Goal: Navigation & Orientation: Find specific page/section

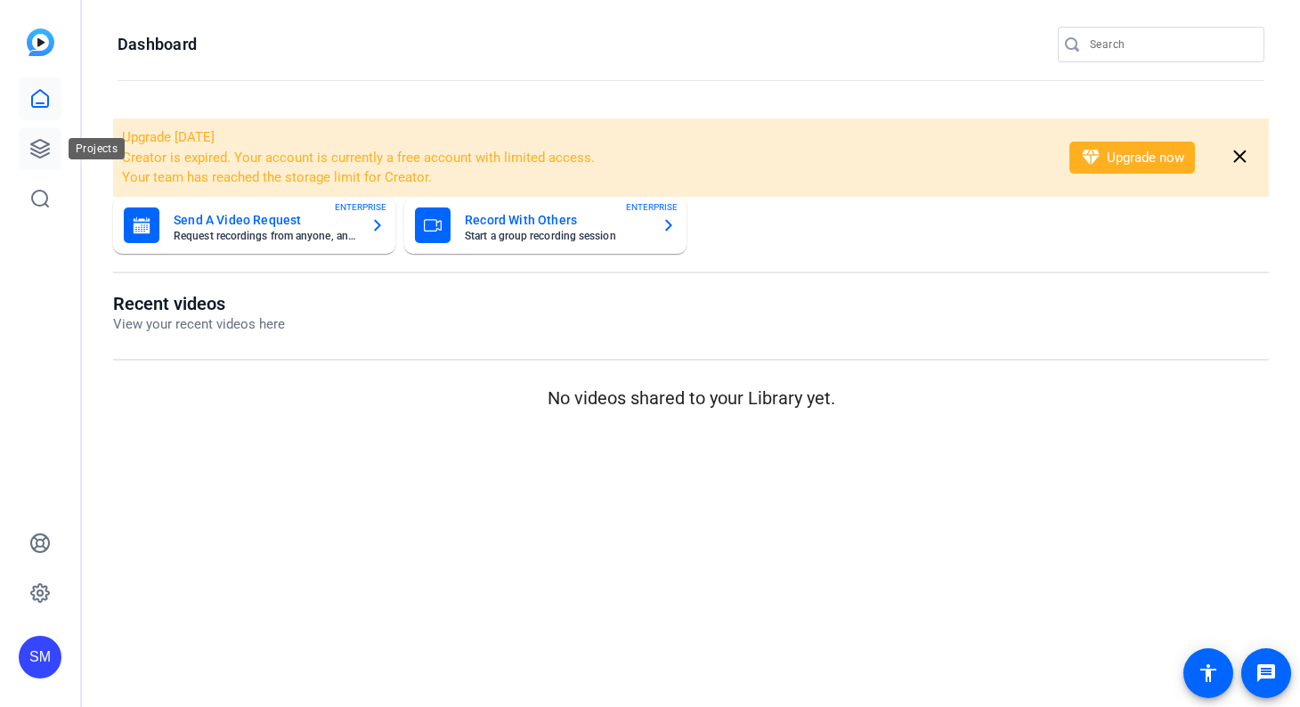
click at [41, 147] on icon at bounding box center [40, 149] width 18 height 18
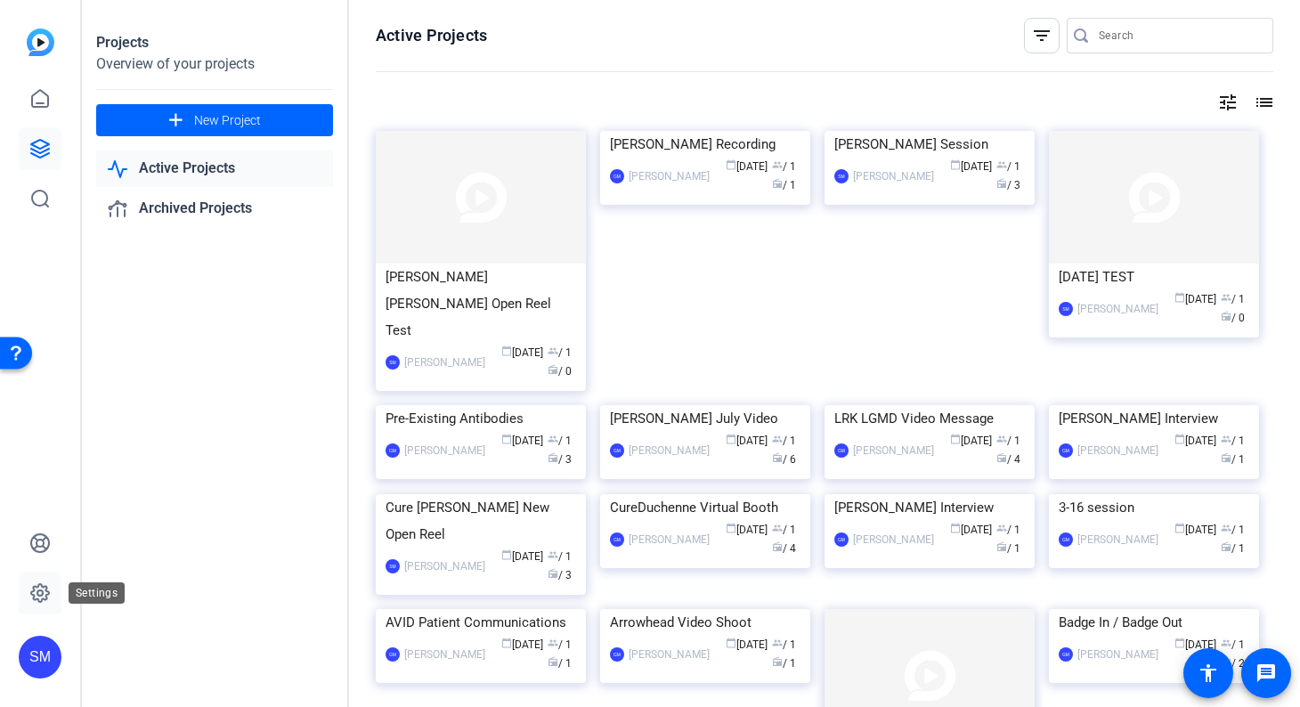
click at [38, 587] on icon at bounding box center [39, 592] width 21 height 21
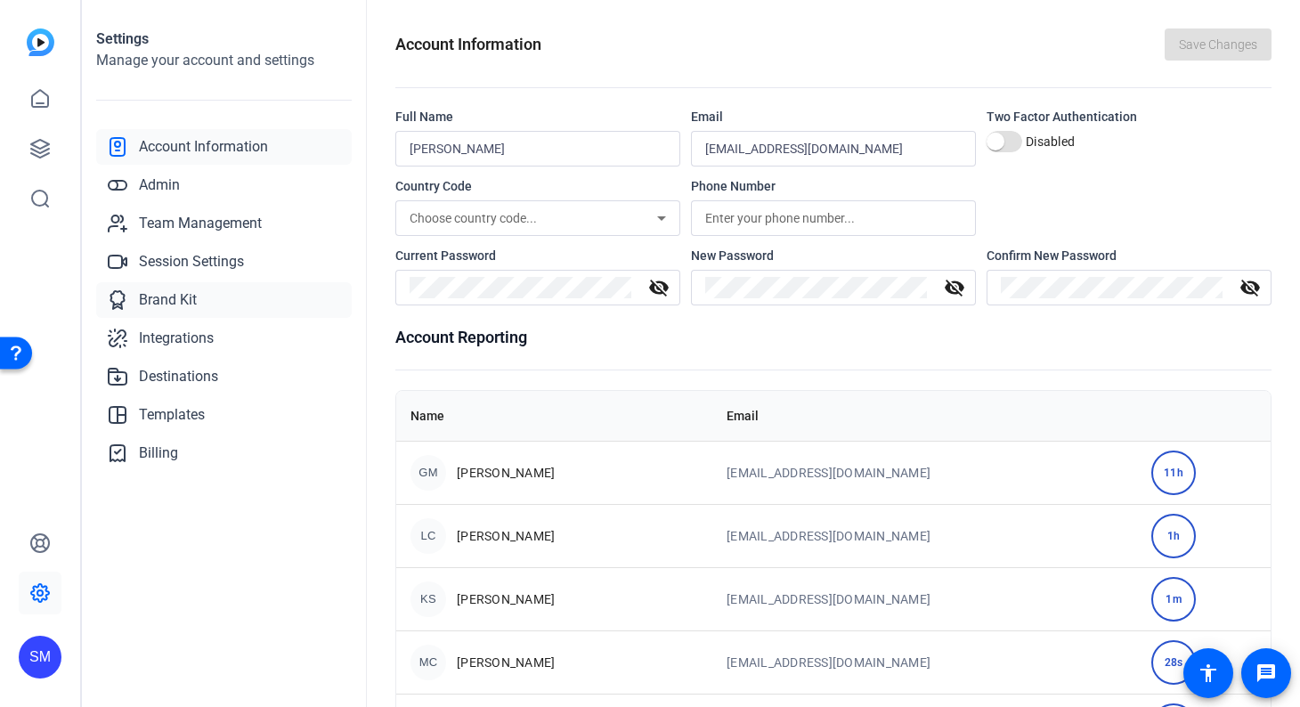
click at [166, 296] on span "Brand Kit" at bounding box center [168, 299] width 58 height 21
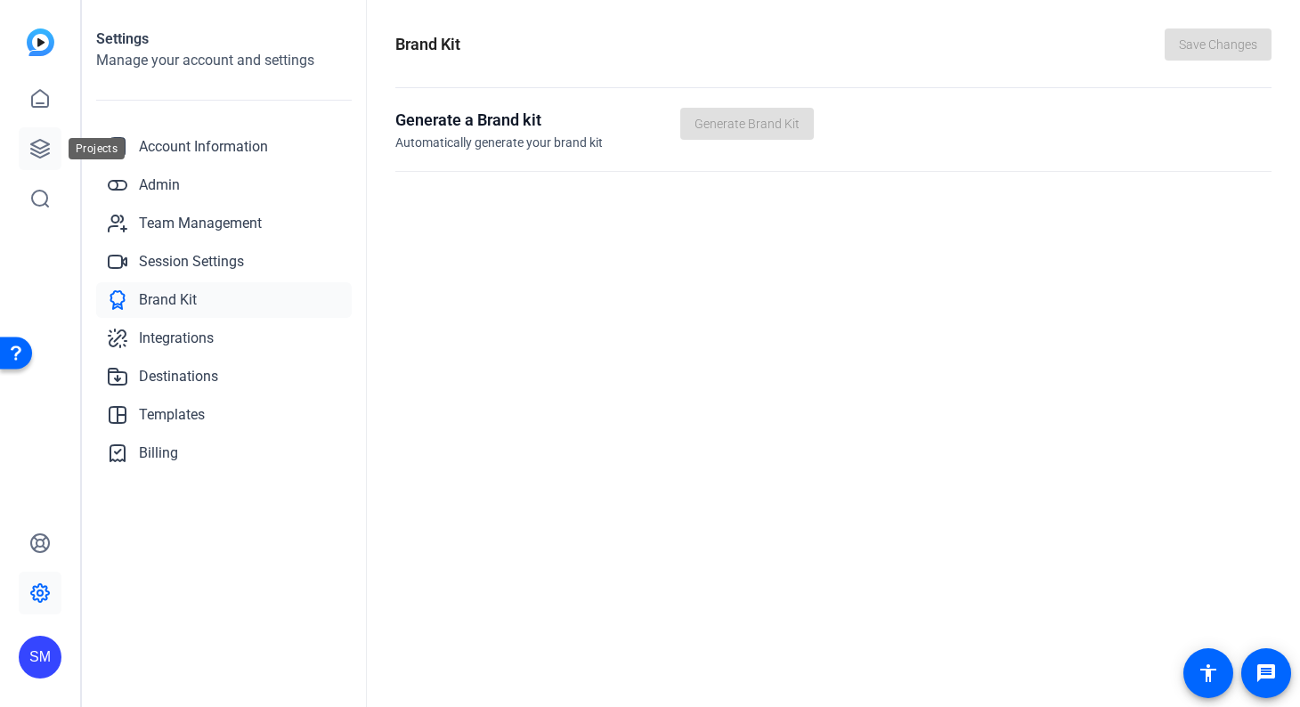
click at [40, 145] on icon at bounding box center [39, 148] width 21 height 21
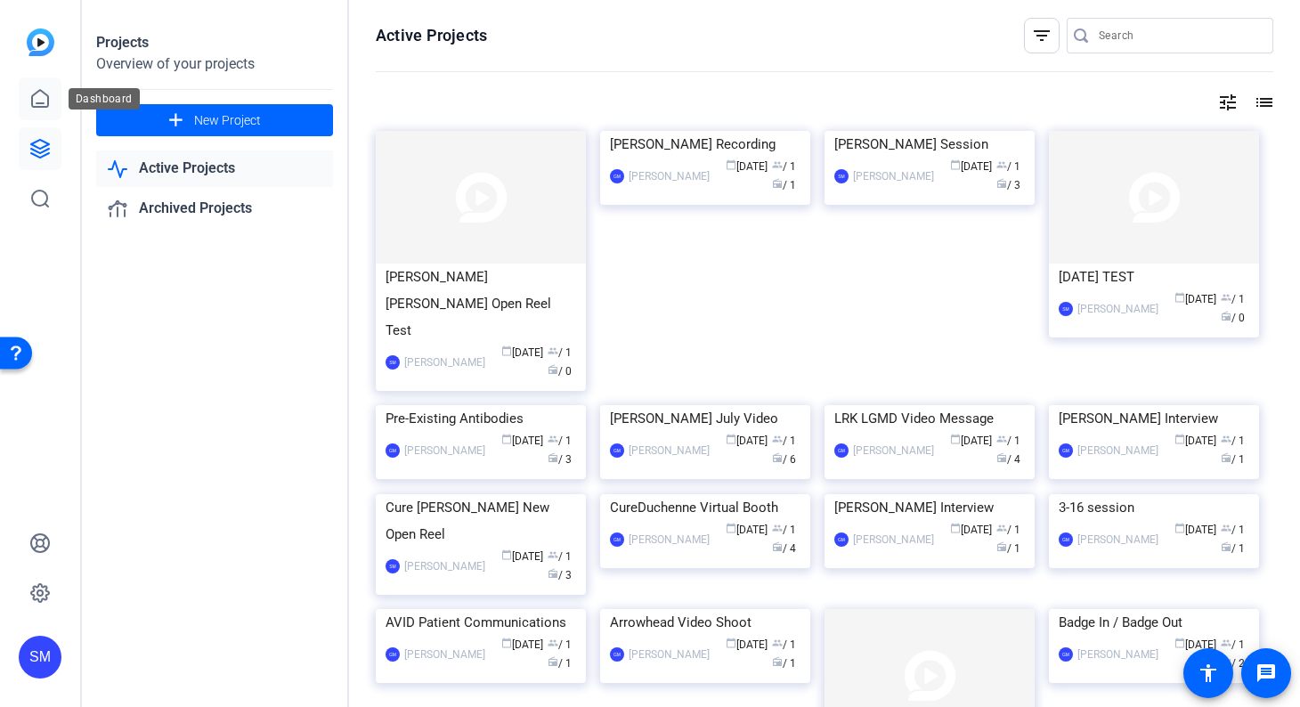
click at [43, 100] on icon at bounding box center [39, 98] width 21 height 21
